Goal: Find specific page/section: Find specific page/section

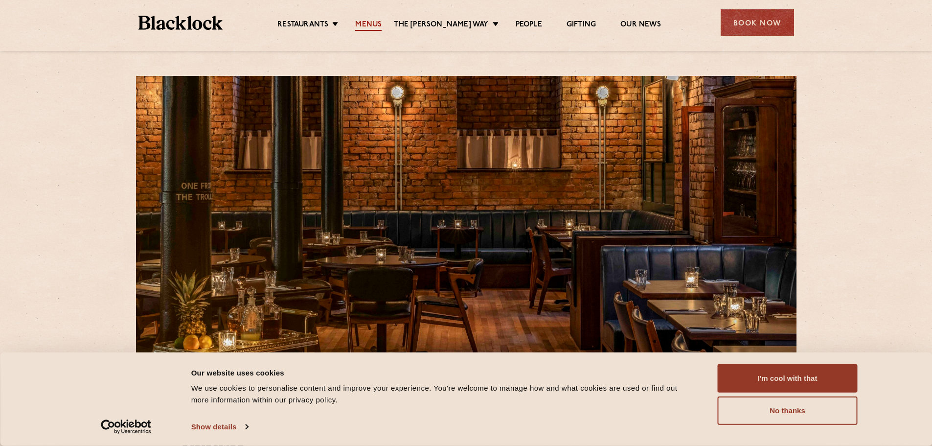
click at [374, 25] on link "Menus" at bounding box center [368, 25] width 26 height 11
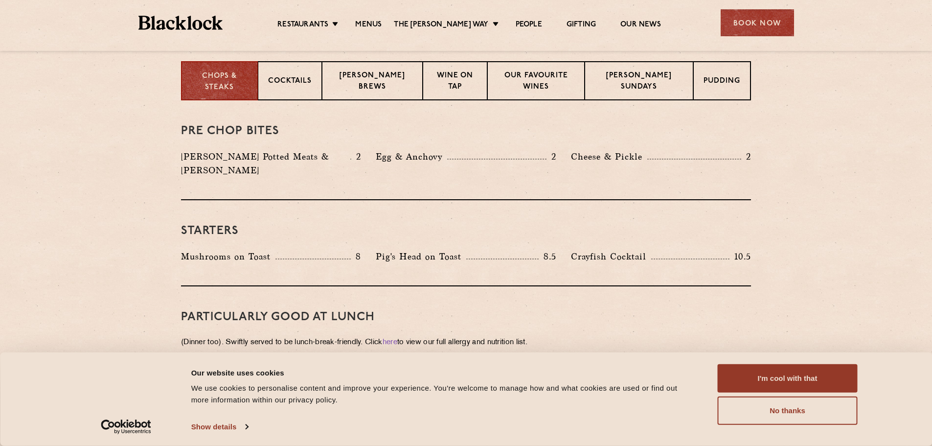
scroll to position [391, 0]
drag, startPoint x: 381, startPoint y: 243, endPoint x: 461, endPoint y: 245, distance: 80.3
click at [461, 250] on p "Pig's Head on Toast" at bounding box center [421, 257] width 91 height 14
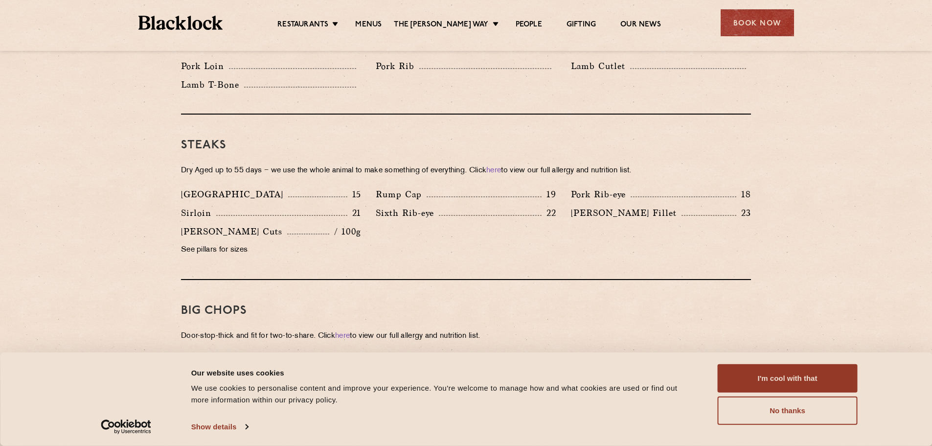
scroll to position [881, 0]
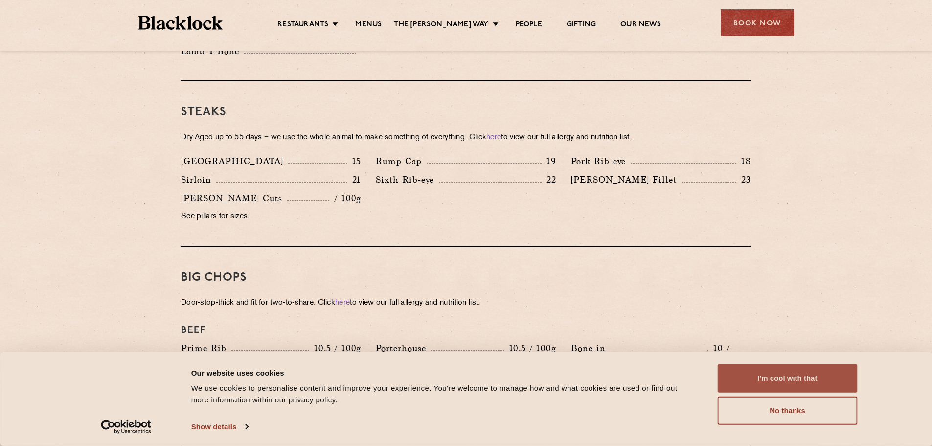
click at [774, 373] on button "I'm cool with that" at bounding box center [788, 378] width 140 height 28
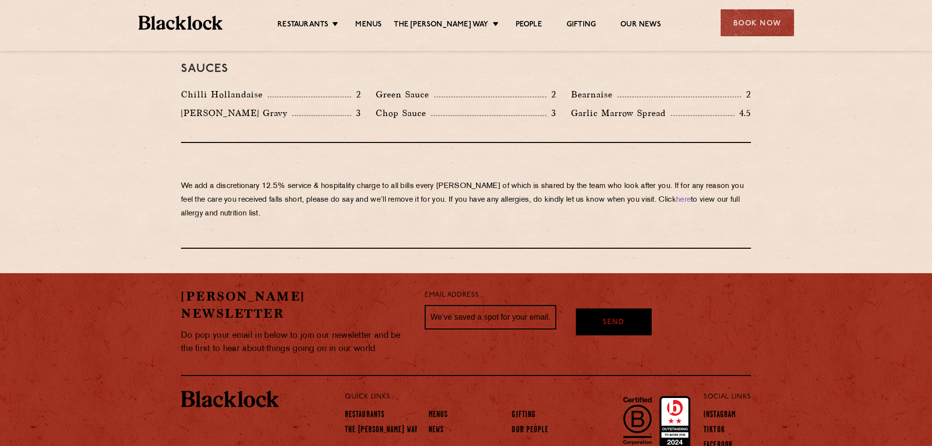
scroll to position [1664, 0]
